Goal: Task Accomplishment & Management: Use online tool/utility

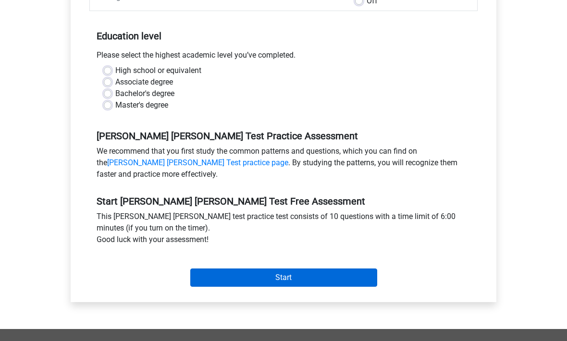
scroll to position [188, 0]
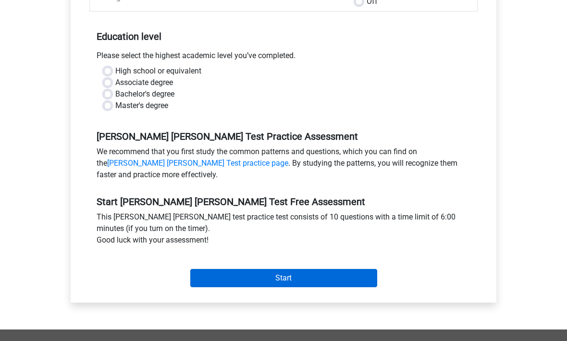
click at [234, 273] on input "Start" at bounding box center [283, 278] width 187 height 18
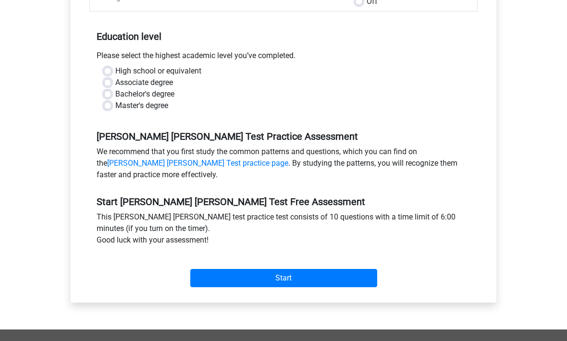
click at [115, 65] on label "High school or equivalent" at bounding box center [158, 71] width 86 height 12
click at [107, 65] on input "High school or equivalent" at bounding box center [108, 70] width 8 height 10
radio input "true"
click at [230, 276] on div "Start" at bounding box center [283, 270] width 388 height 41
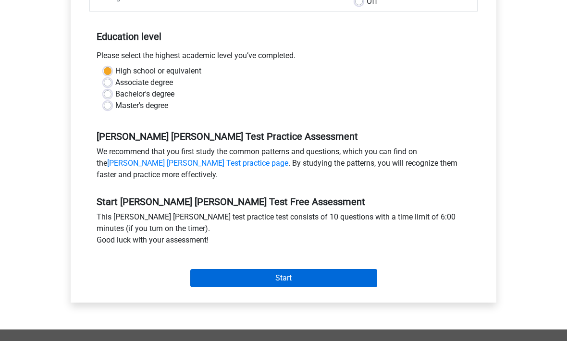
click at [234, 269] on input "Start" at bounding box center [283, 278] width 187 height 18
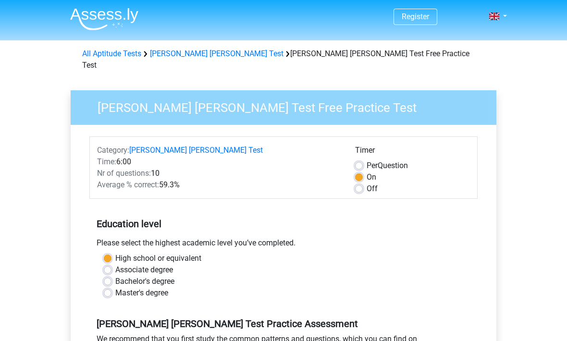
scroll to position [219, 0]
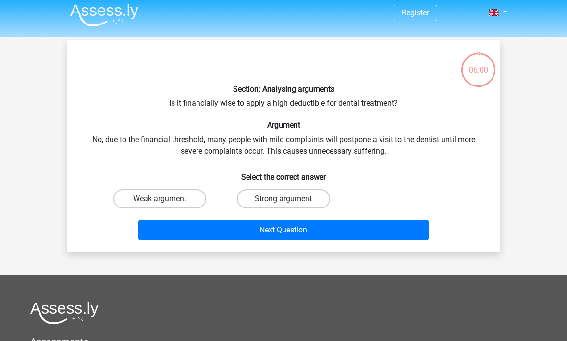
scroll to position [3, 0]
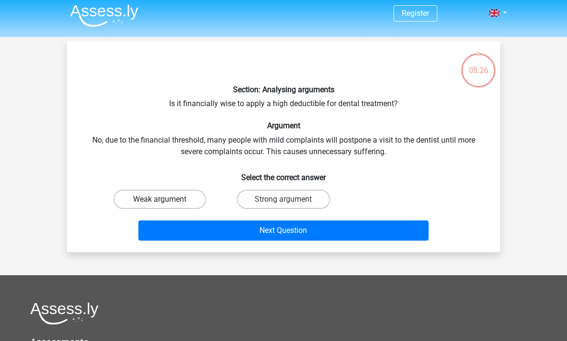
click at [179, 206] on label "Weak argument" at bounding box center [159, 199] width 93 height 19
click at [166, 206] on input "Weak argument" at bounding box center [163, 203] width 6 height 6
radio input "true"
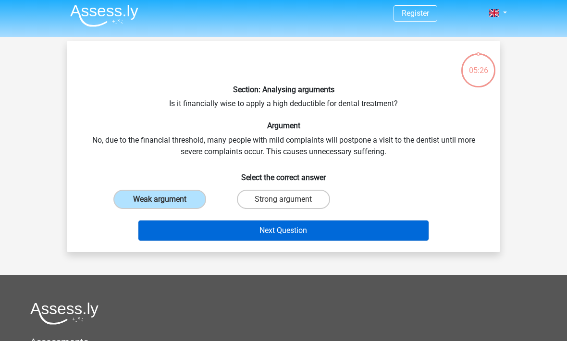
click at [181, 223] on button "Next Question" at bounding box center [283, 231] width 291 height 20
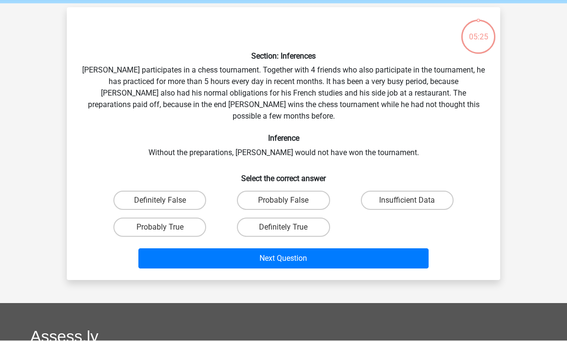
scroll to position [44, 0]
